Goal: Task Accomplishment & Management: Use online tool/utility

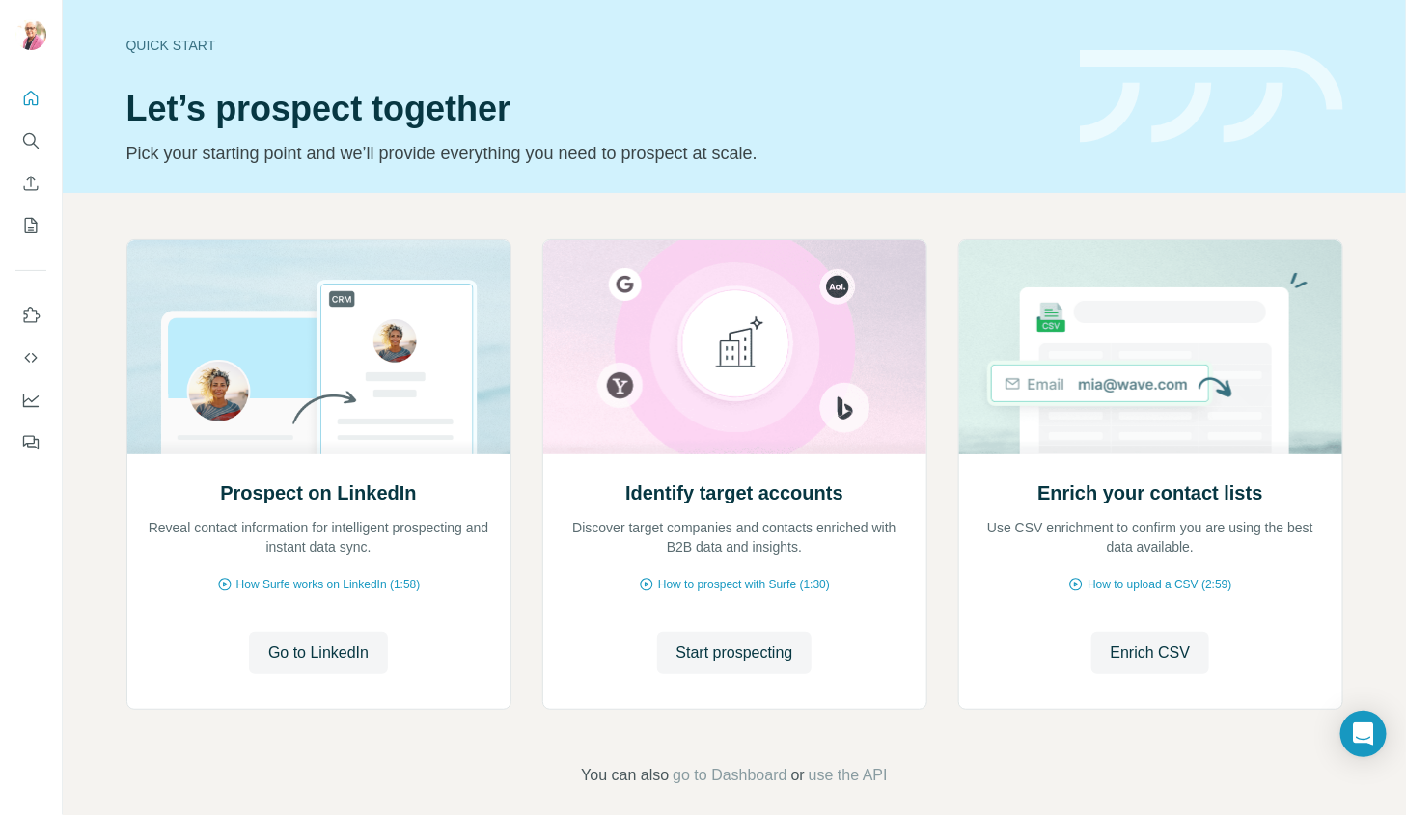
click at [1142, 651] on span "Enrich CSV" at bounding box center [1151, 653] width 80 height 23
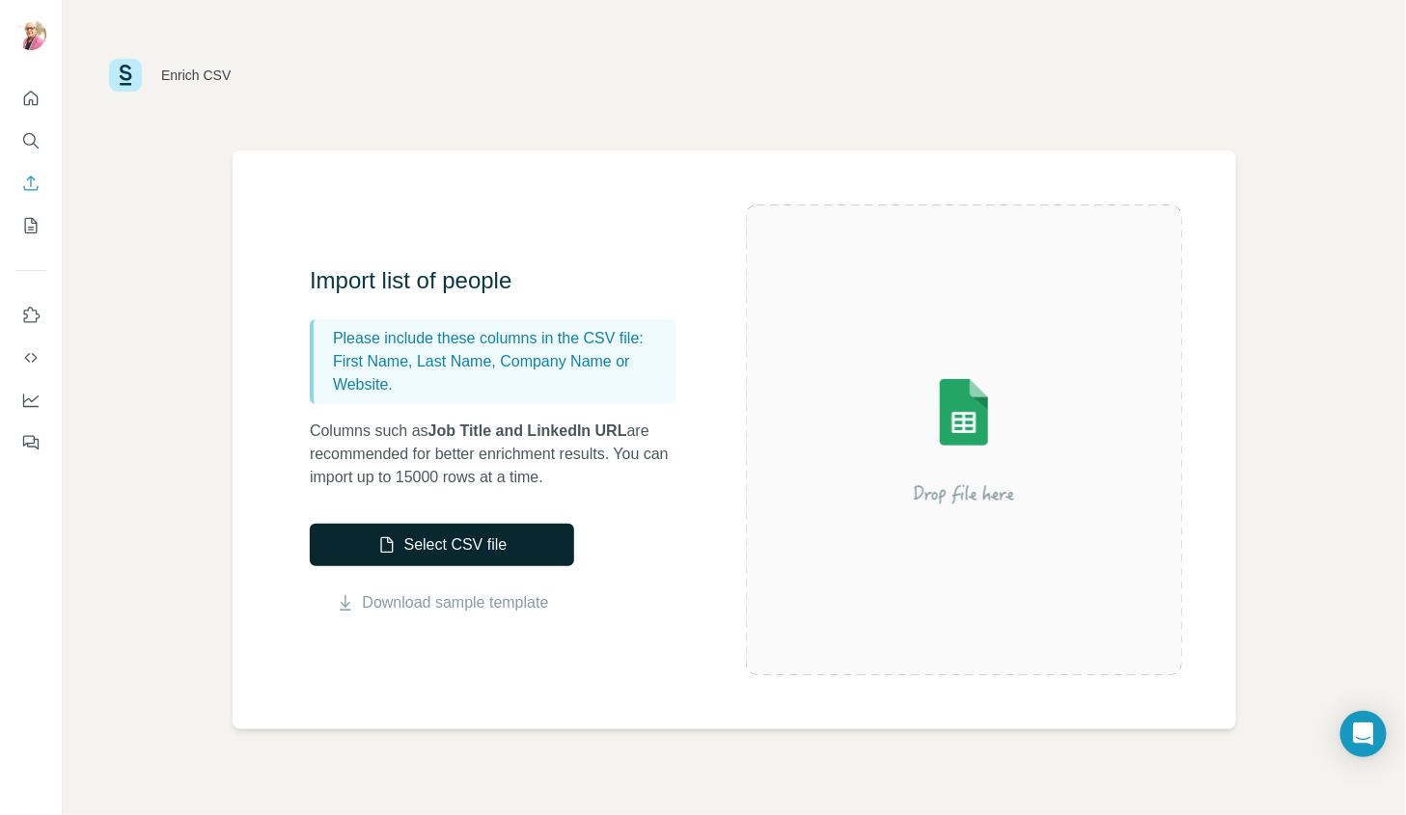
click at [460, 540] on button "Select CSV file" at bounding box center [442, 545] width 264 height 42
click at [456, 603] on link "Download sample template" at bounding box center [456, 602] width 186 height 23
click at [474, 542] on button "Select CSV file" at bounding box center [442, 545] width 264 height 42
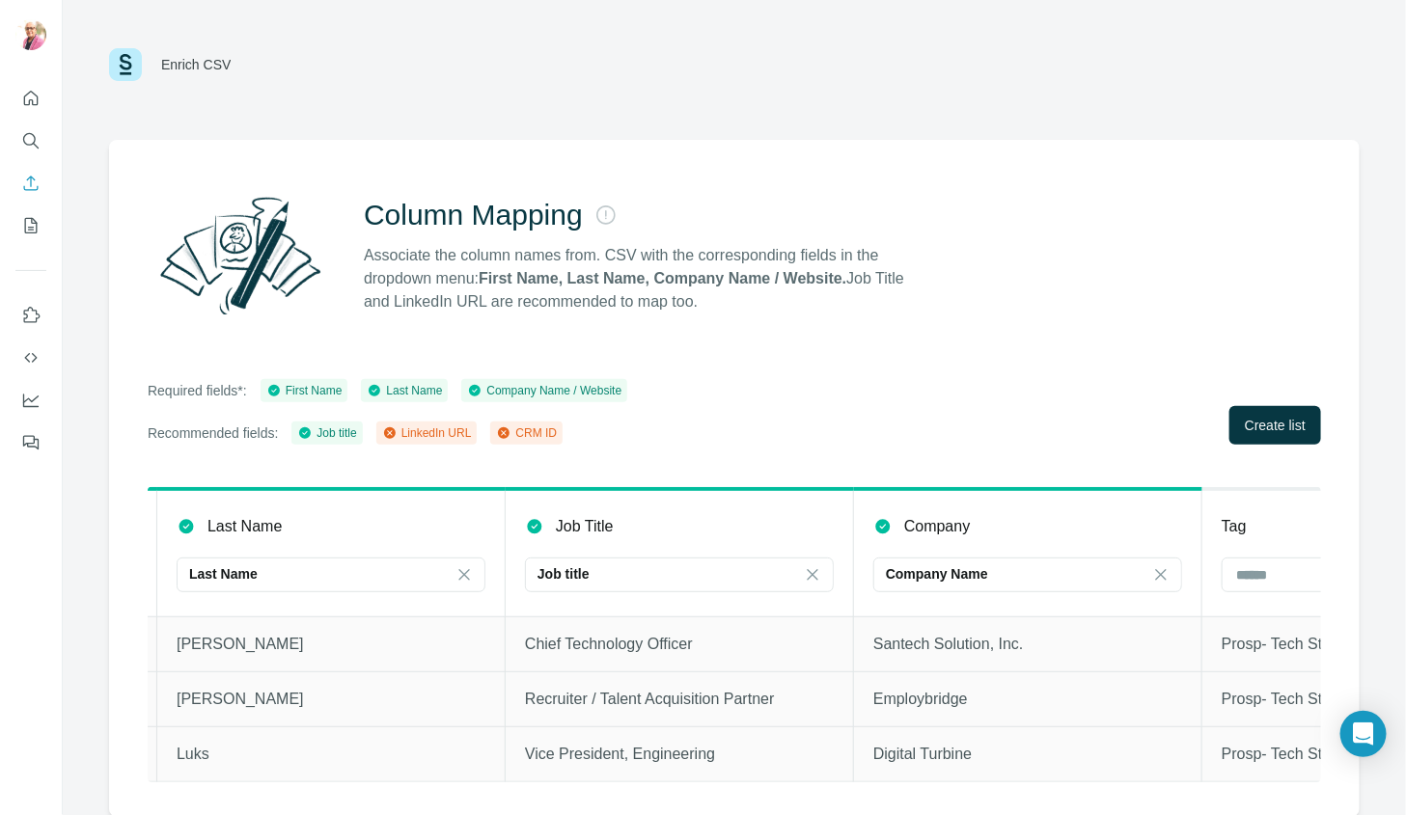
scroll to position [0, 565]
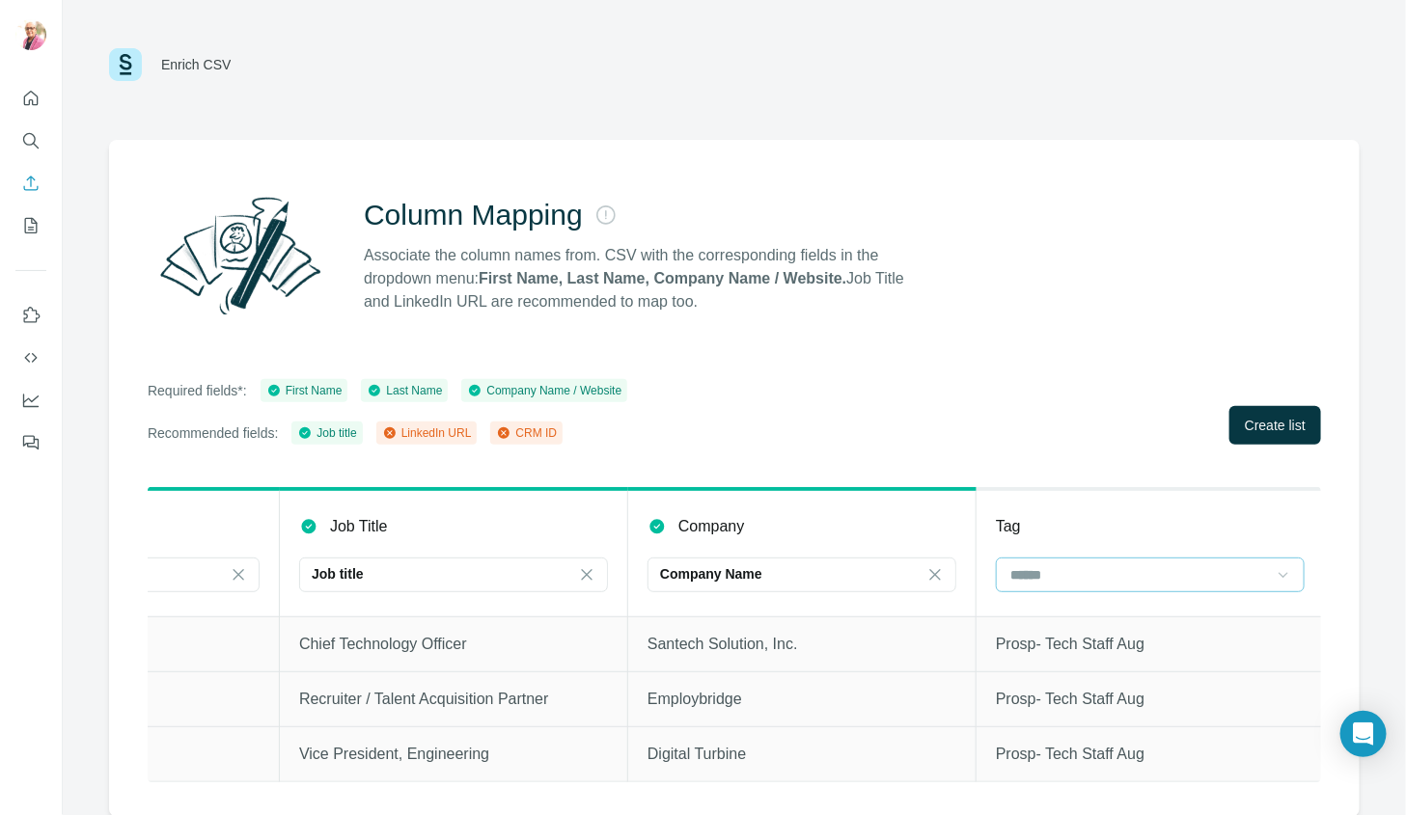
click at [1276, 576] on icon at bounding box center [1283, 574] width 19 height 19
click at [1126, 410] on div "Required fields*: First Name Last Name Company Name / Website Recommended field…" at bounding box center [734, 412] width 1173 height 66
click at [1274, 421] on span "Create list" at bounding box center [1275, 425] width 61 height 19
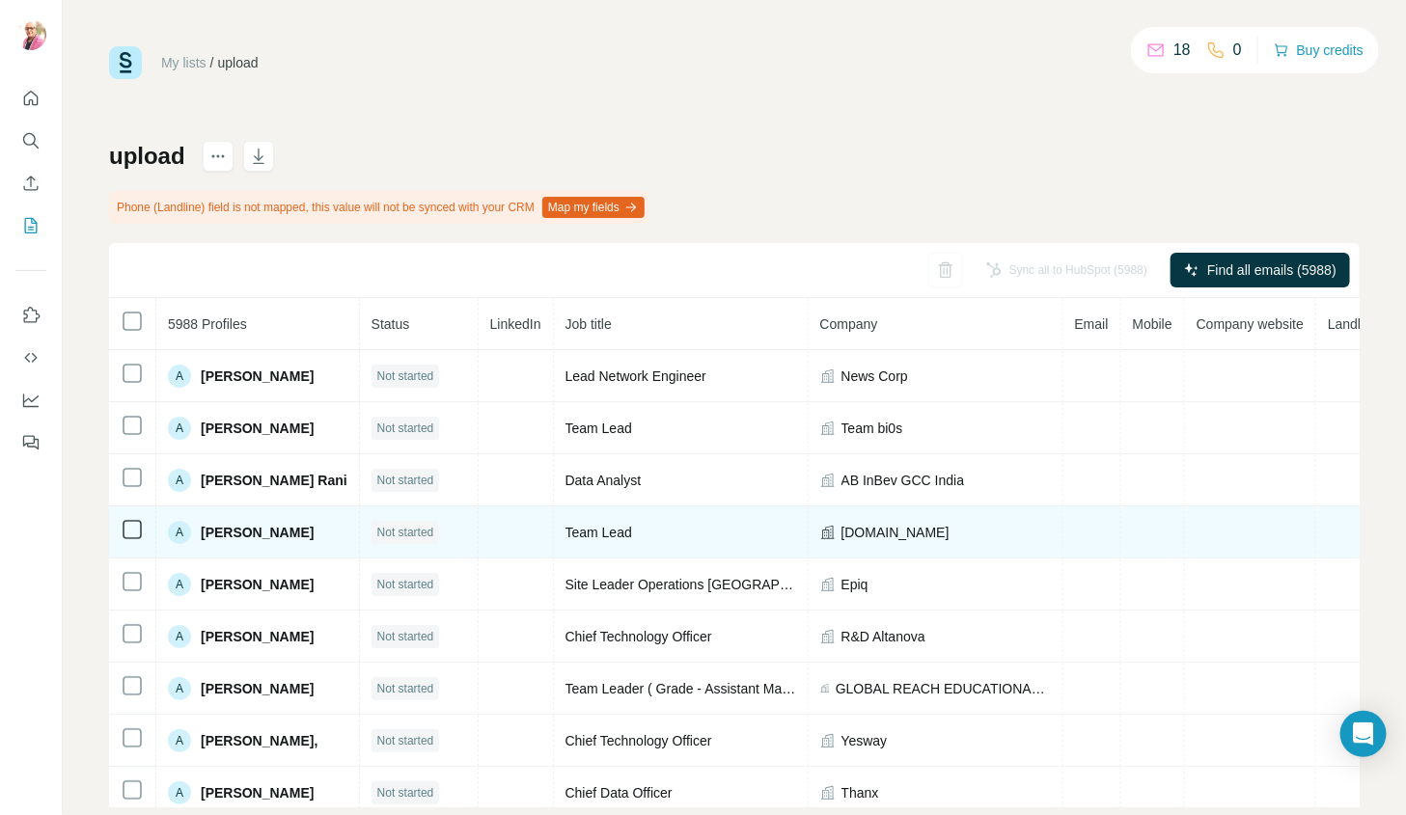
scroll to position [0, 81]
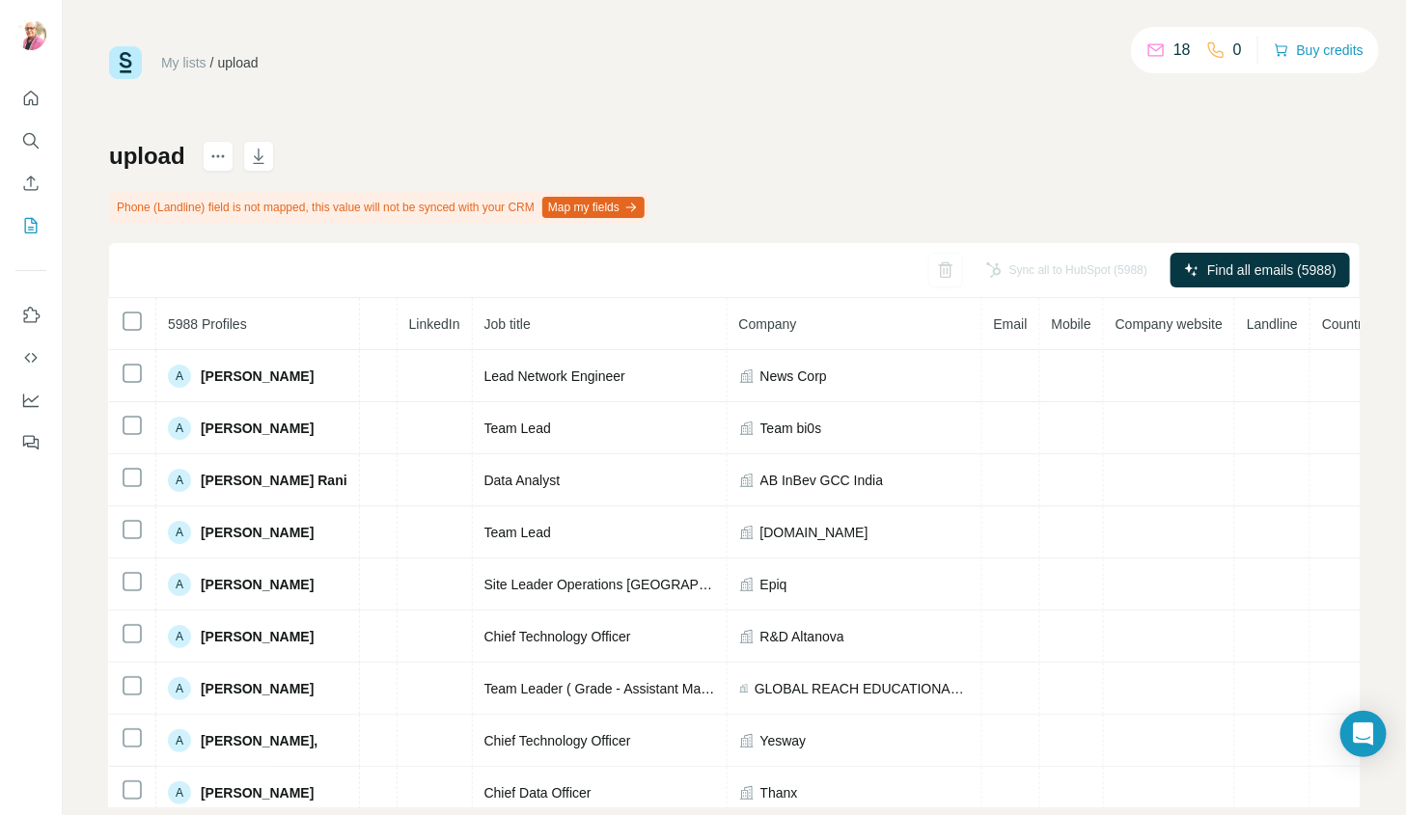
click at [645, 203] on button "Map my fields" at bounding box center [593, 207] width 102 height 21
click at [29, 95] on icon "Quick start" at bounding box center [30, 98] width 19 height 19
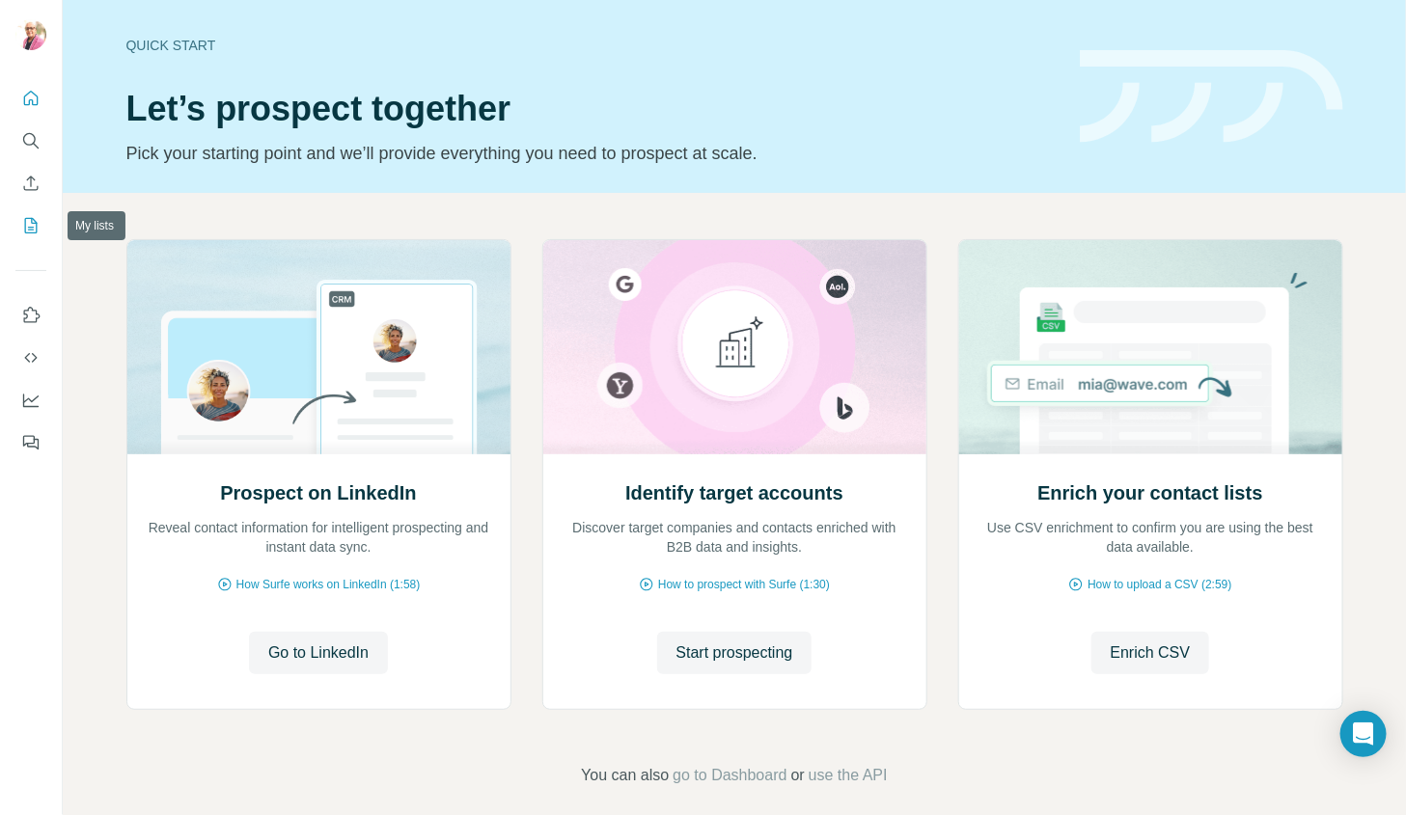
click at [33, 222] on icon "My lists" at bounding box center [30, 225] width 19 height 19
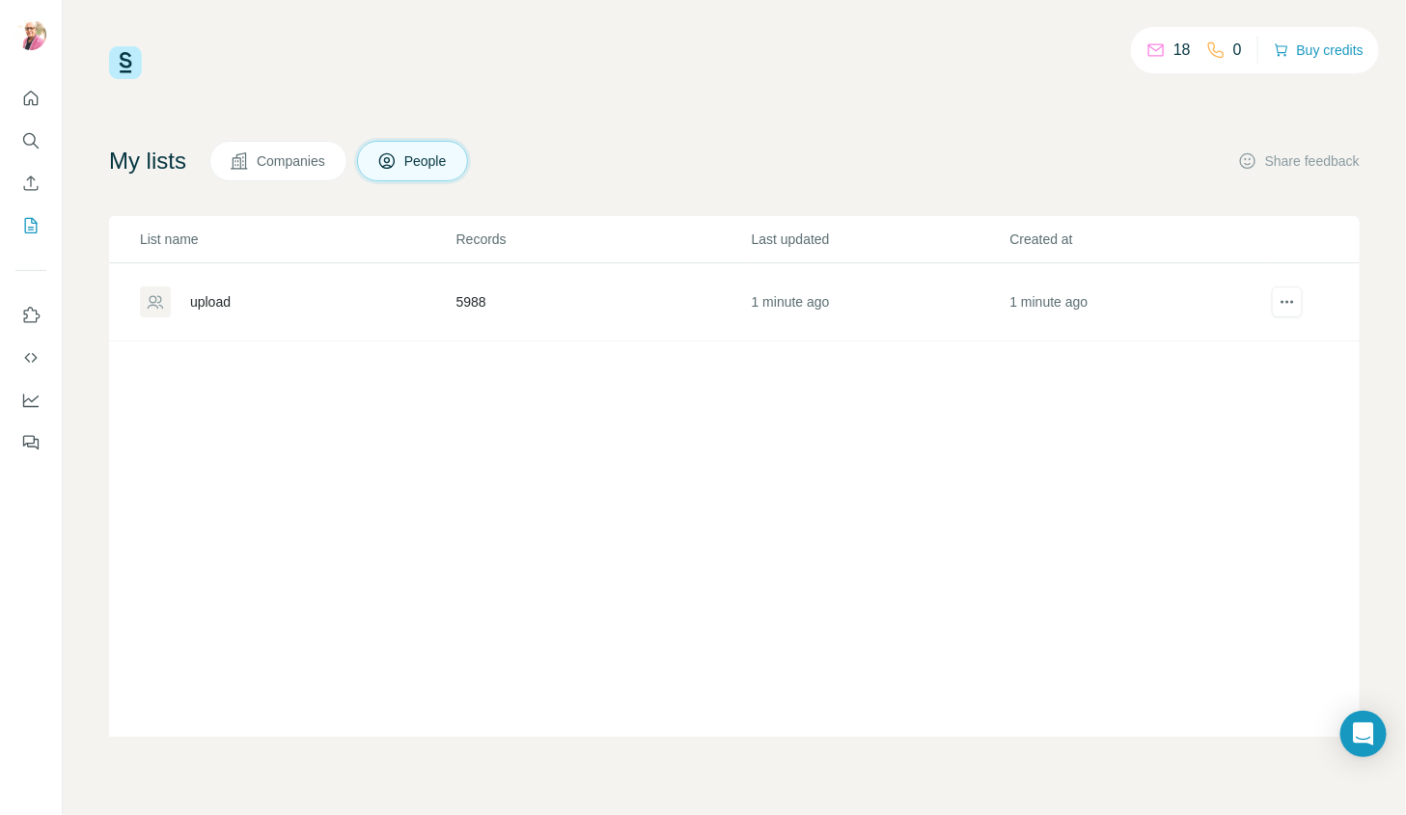
click at [283, 165] on span "Companies" at bounding box center [292, 160] width 70 height 19
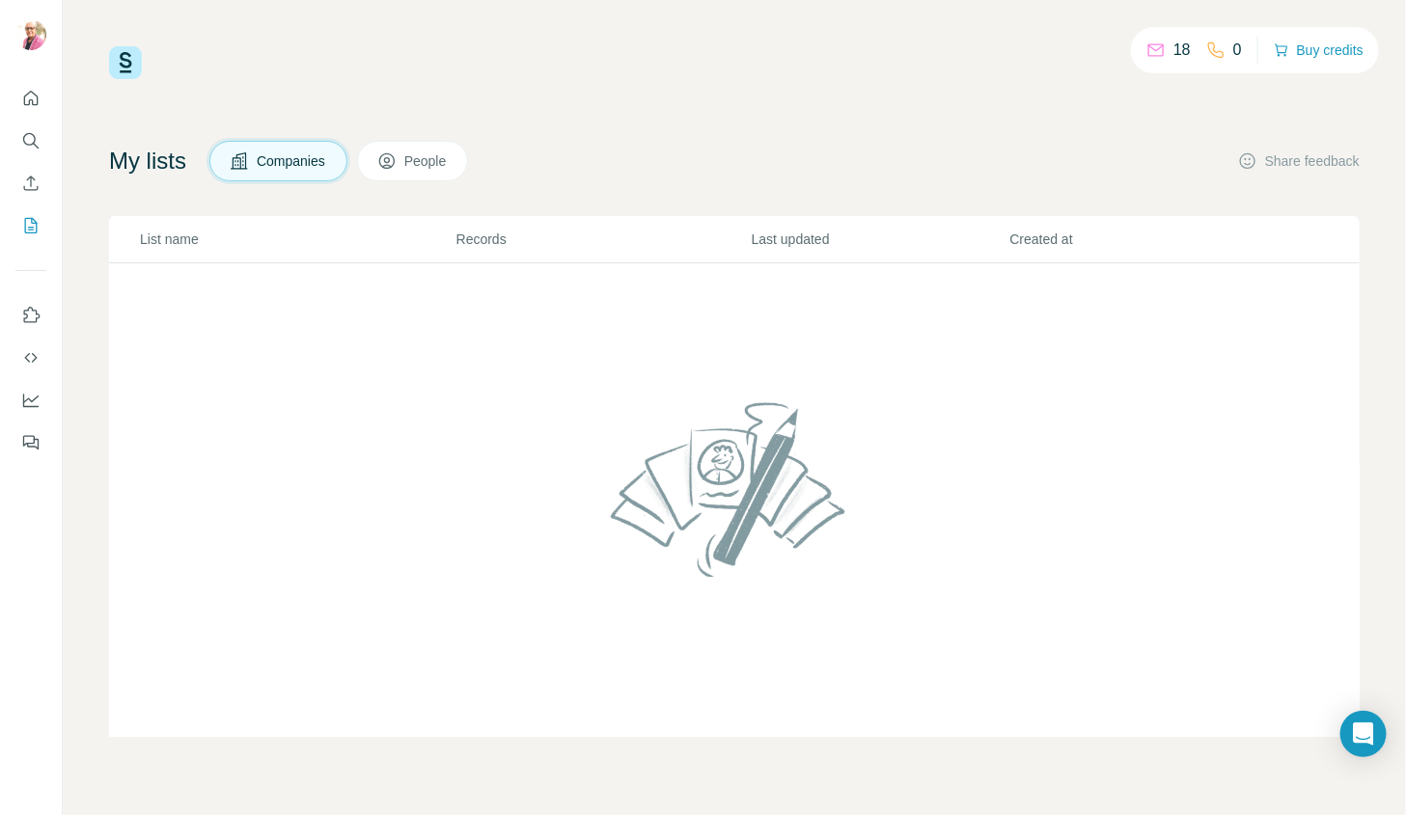
click at [449, 170] on span "People" at bounding box center [426, 160] width 44 height 19
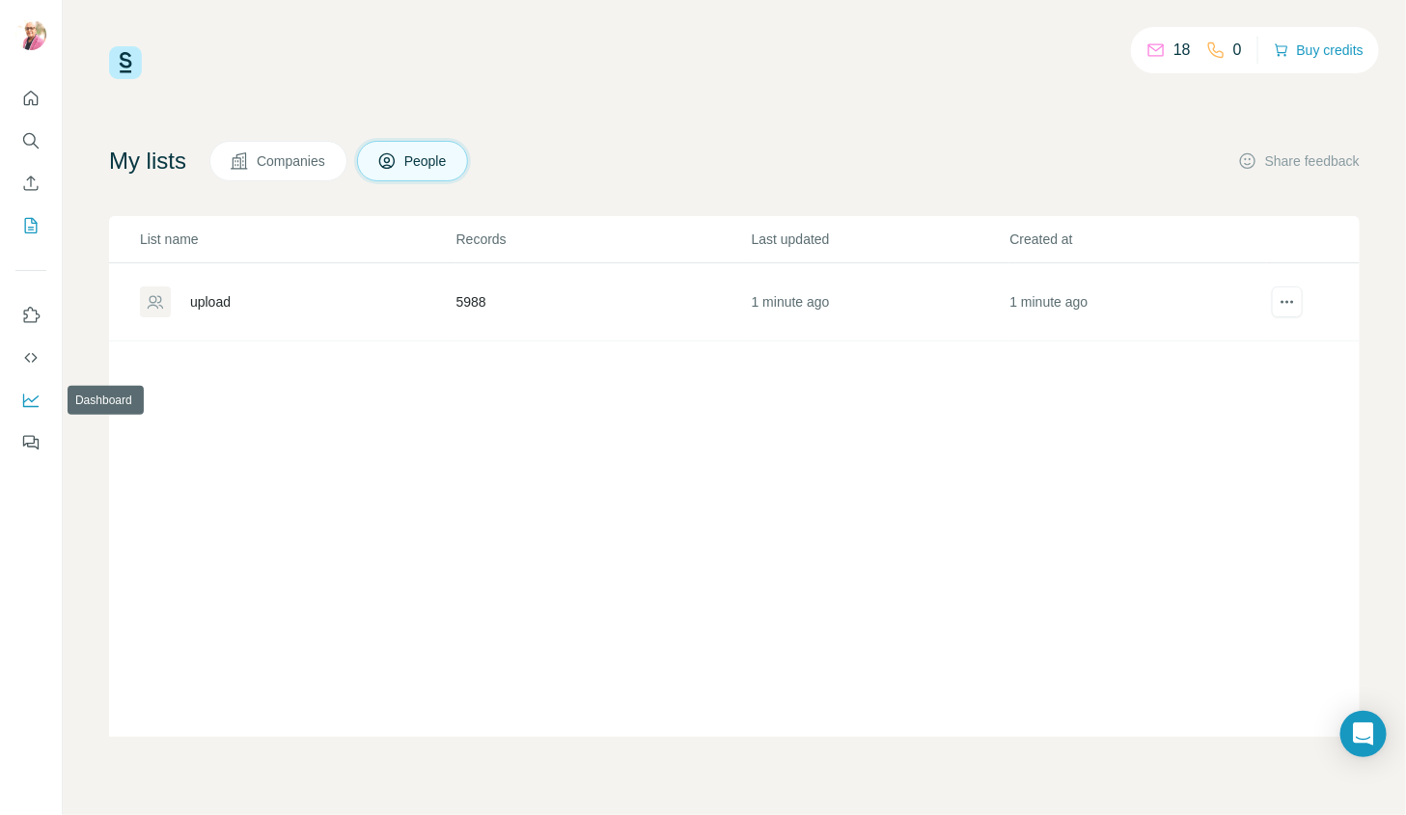
click at [40, 401] on icon "Dashboard" at bounding box center [30, 400] width 19 height 19
